Goal: Find specific page/section: Find specific page/section

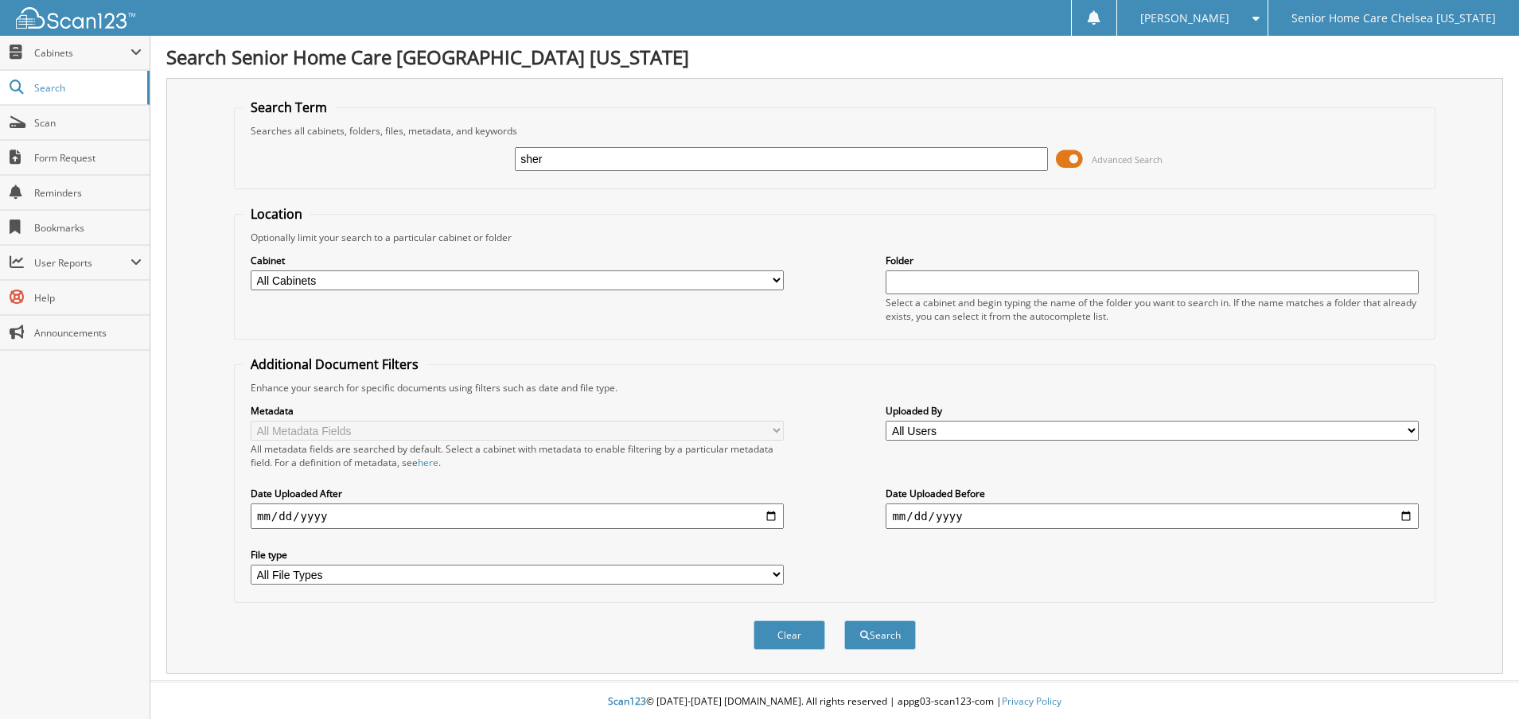
type input "sherlanda"
click at [864, 633] on span "submit" at bounding box center [865, 636] width 10 height 10
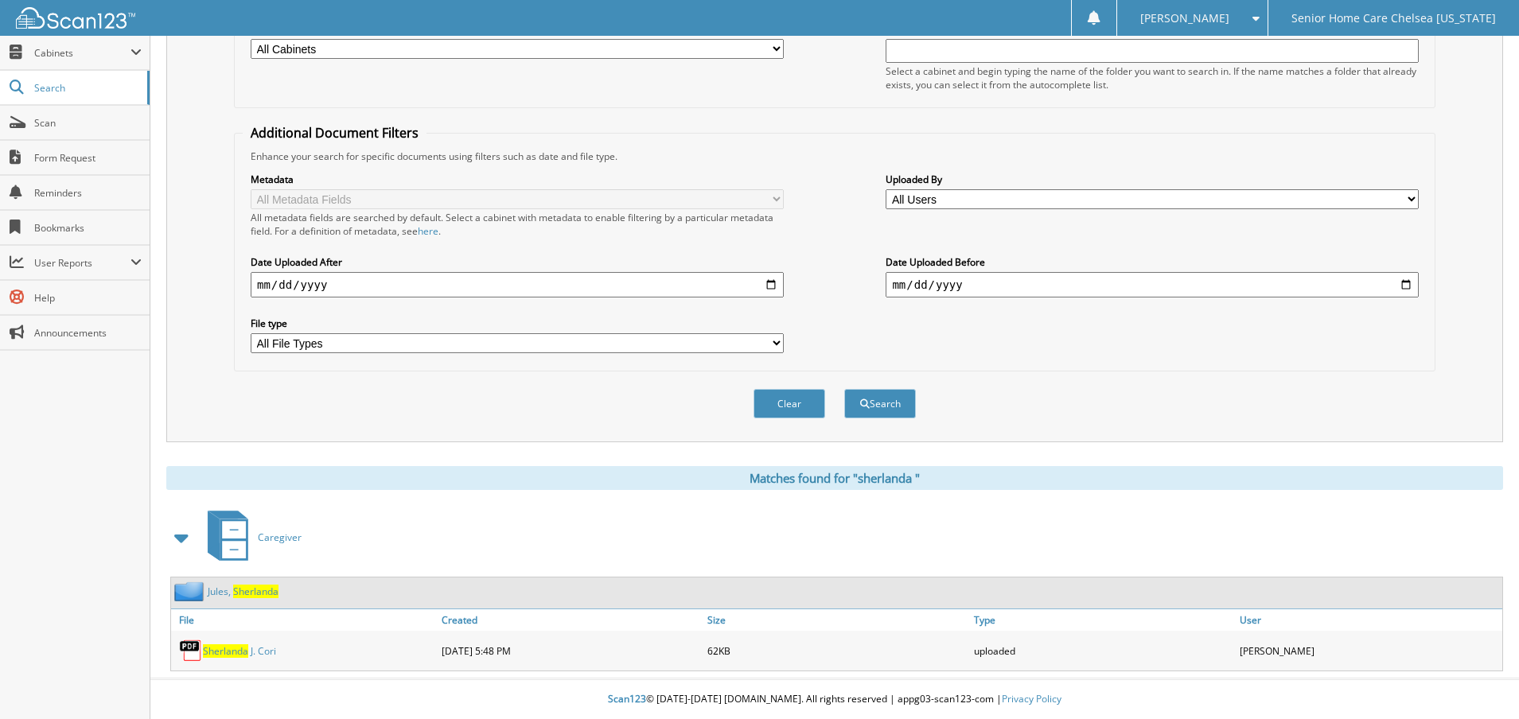
click at [224, 579] on div "J u l e s , S h e r l a n d a" at bounding box center [836, 593] width 1331 height 31
click at [227, 598] on div "J u l e s , S h e r l a n d a" at bounding box center [224, 592] width 107 height 20
click at [218, 590] on link "J u l e s , S h e r l a n d a" at bounding box center [243, 592] width 71 height 14
